Goal: Information Seeking & Learning: Learn about a topic

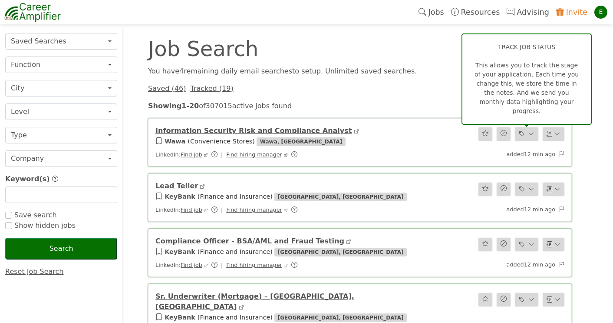
click at [532, 133] on icon at bounding box center [531, 133] width 6 height 9
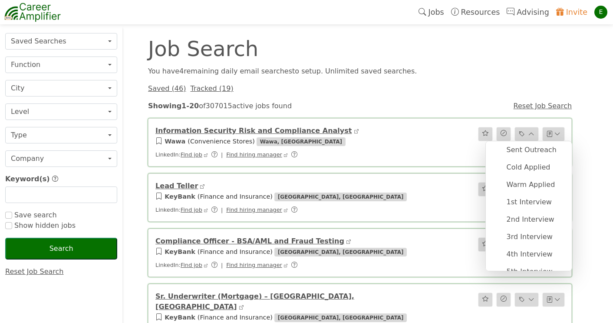
click at [441, 172] on div "Lead Teller KeyBank ( Finance and Insurance ) Columbus, OH LinkedIn: Find job |…" at bounding box center [360, 197] width 434 height 55
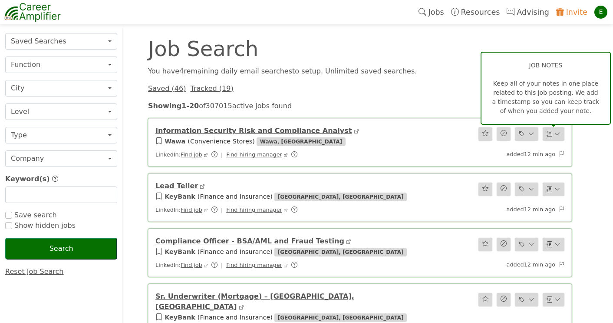
click at [560, 135] on icon "button" at bounding box center [558, 133] width 6 height 7
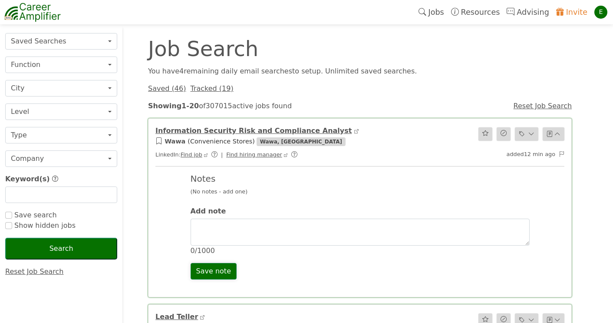
click at [560, 135] on icon "button" at bounding box center [558, 133] width 6 height 7
